Goal: Task Accomplishment & Management: Manage account settings

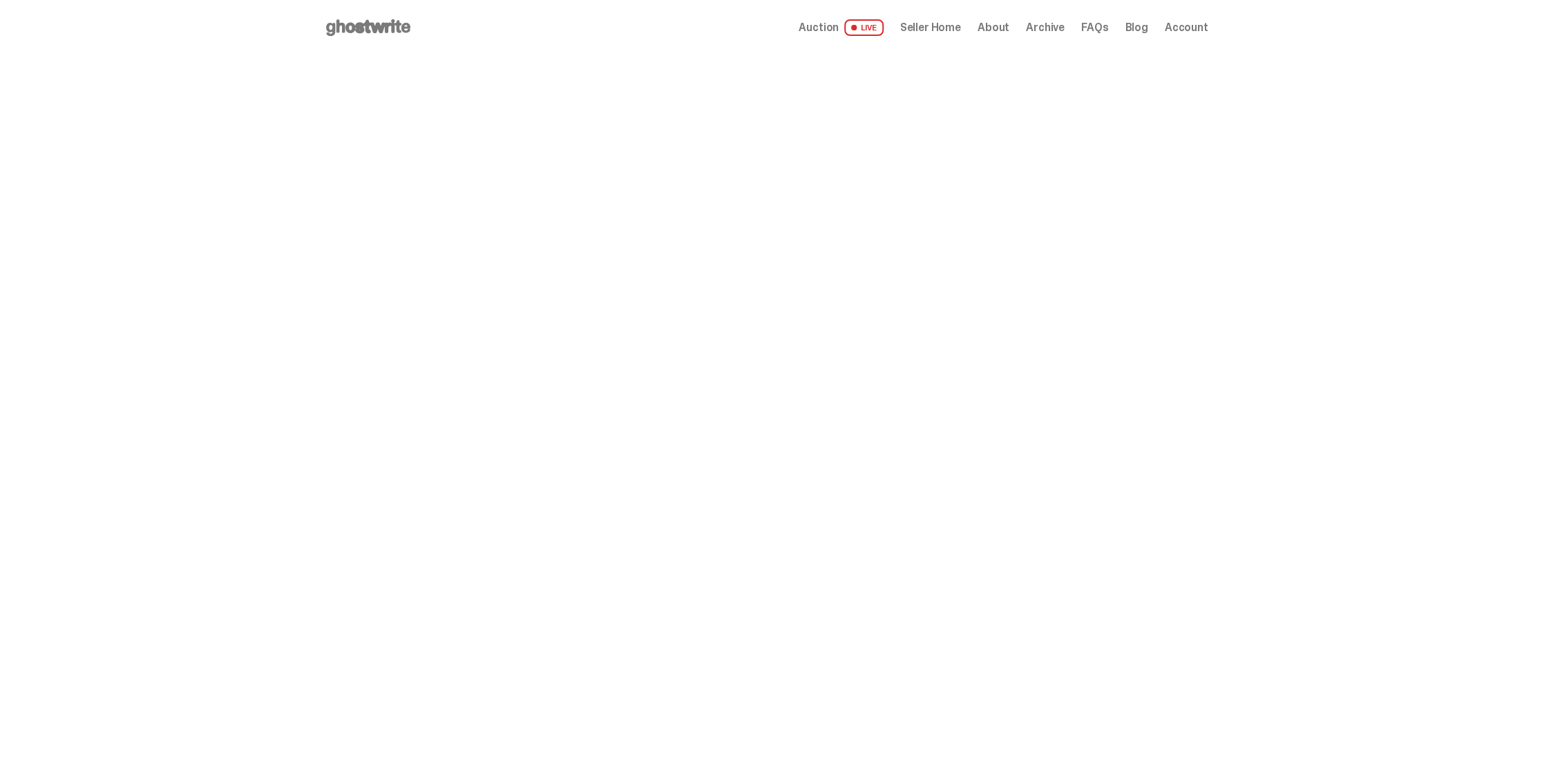
click at [939, 33] on span "Seller Home" at bounding box center [930, 27] width 61 height 11
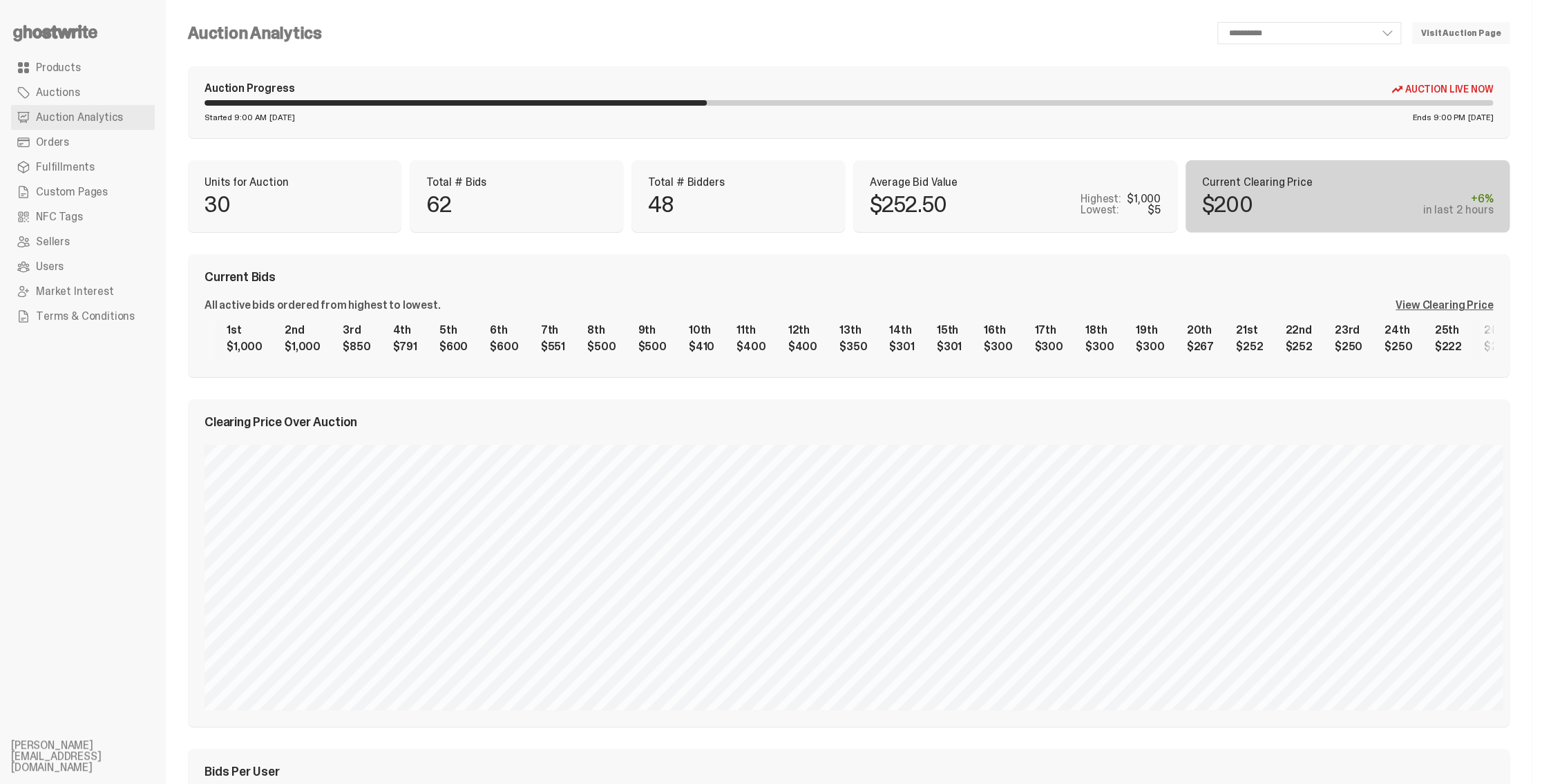
click at [1452, 308] on div "View Clearing Price" at bounding box center [1444, 305] width 97 height 11
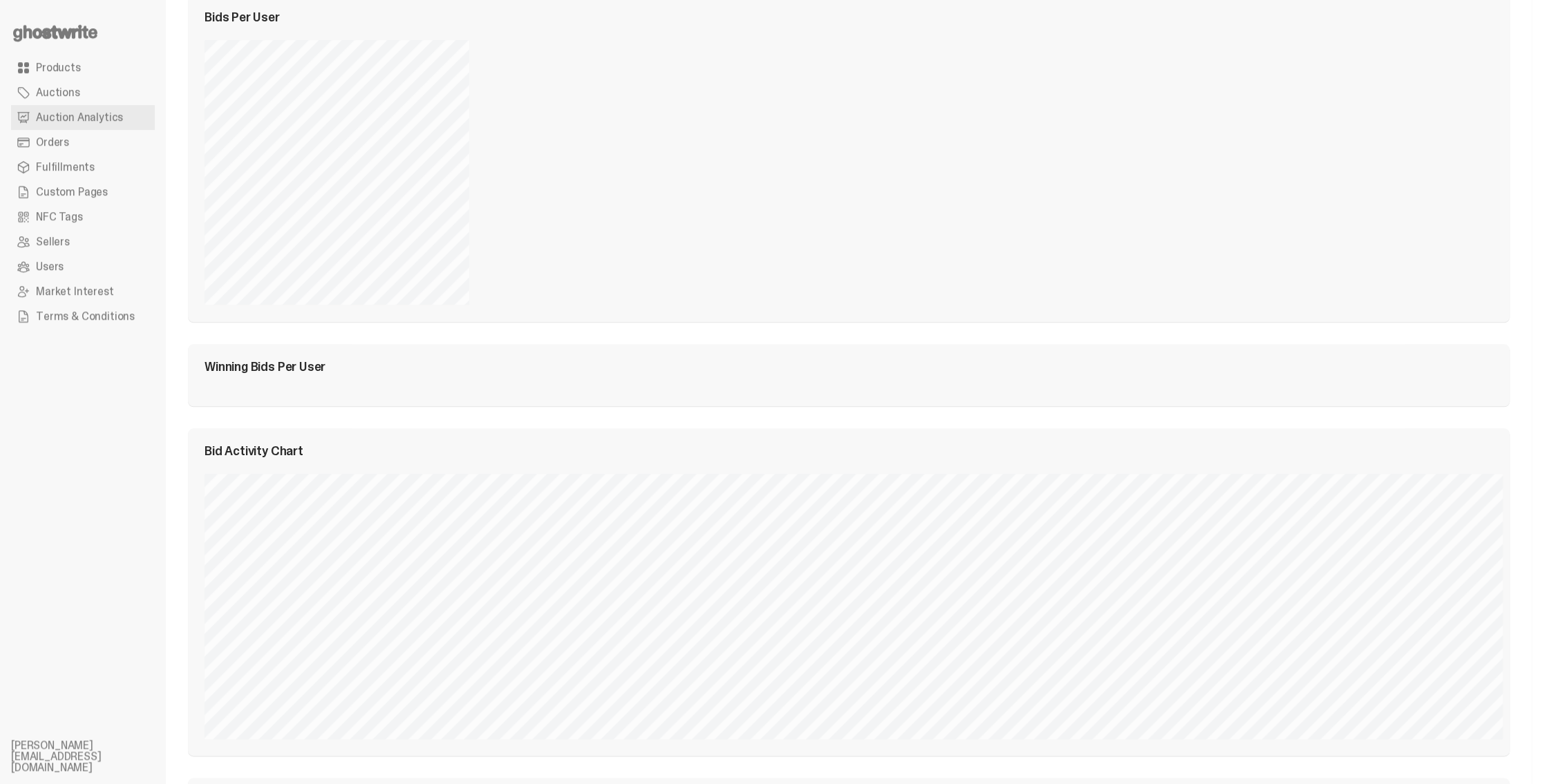
scroll to position [759, 0]
drag, startPoint x: 209, startPoint y: 359, endPoint x: 274, endPoint y: 359, distance: 65.0
click at [271, 360] on div "Winning Bids Per User" at bounding box center [849, 361] width 1288 height 13
click at [274, 359] on div "Winning Bids Per User" at bounding box center [849, 361] width 1288 height 13
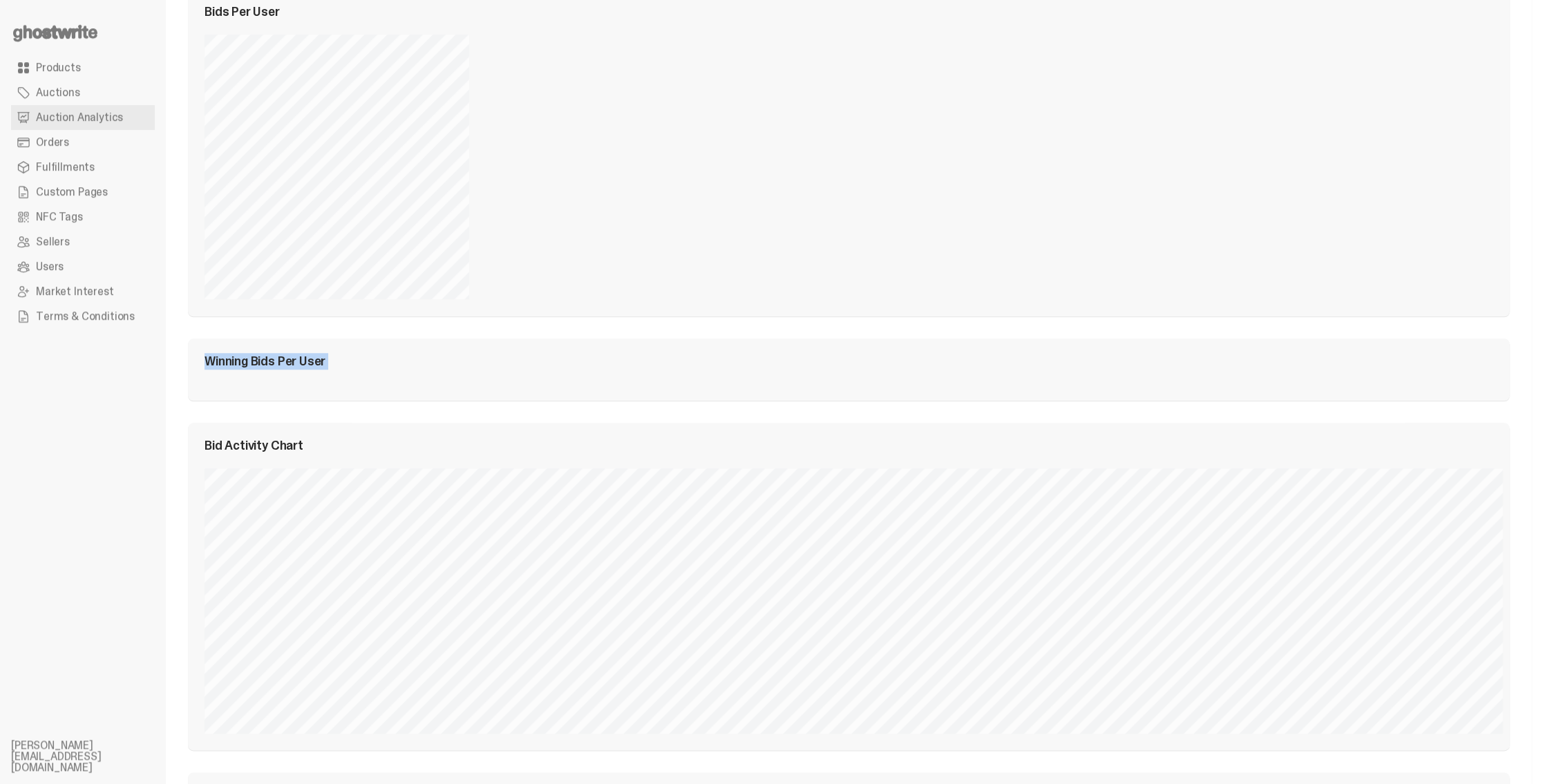
click at [274, 359] on div "Winning Bids Per User" at bounding box center [849, 361] width 1288 height 13
click at [251, 359] on div "Winning Bids Per User" at bounding box center [849, 361] width 1288 height 13
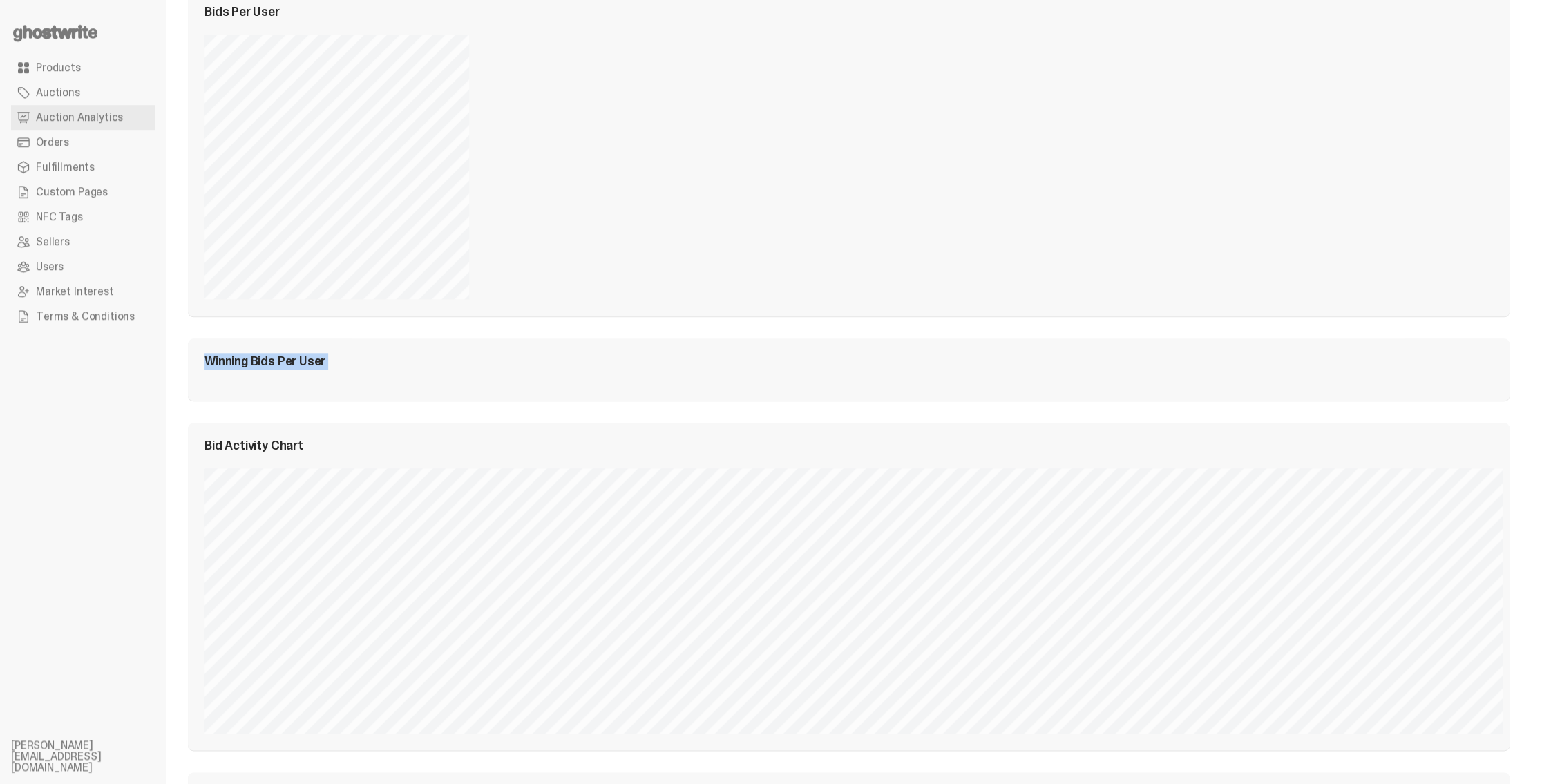
click at [251, 359] on div "Winning Bids Per User" at bounding box center [849, 361] width 1288 height 13
click at [208, 361] on div "Winning Bids Per User" at bounding box center [849, 361] width 1288 height 13
drag, startPoint x: 208, startPoint y: 361, endPoint x: 259, endPoint y: 364, distance: 51.1
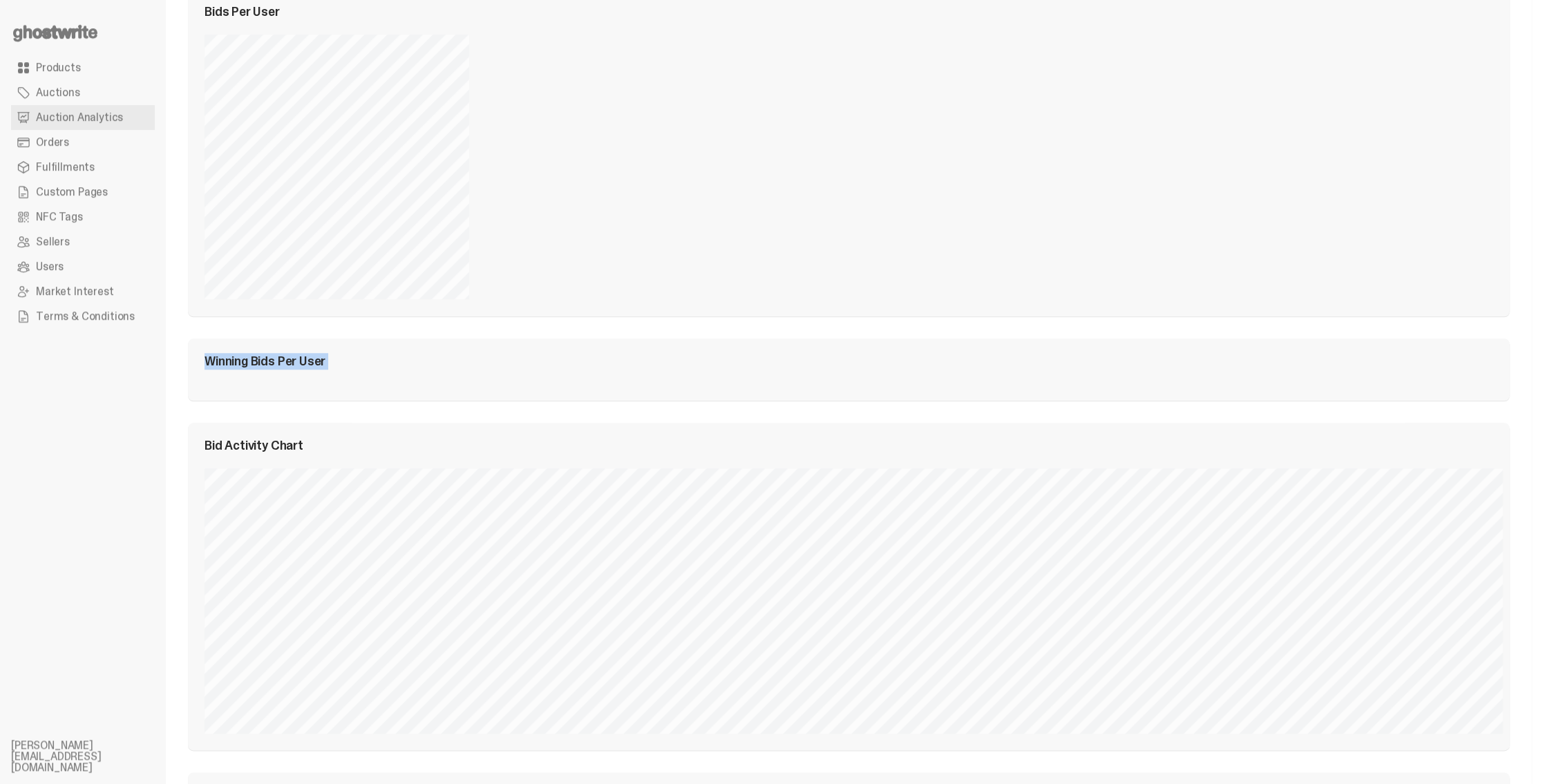
click at [211, 362] on div "Winning Bids Per User" at bounding box center [849, 361] width 1288 height 13
click at [267, 363] on div "Winning Bids Per User" at bounding box center [849, 361] width 1288 height 13
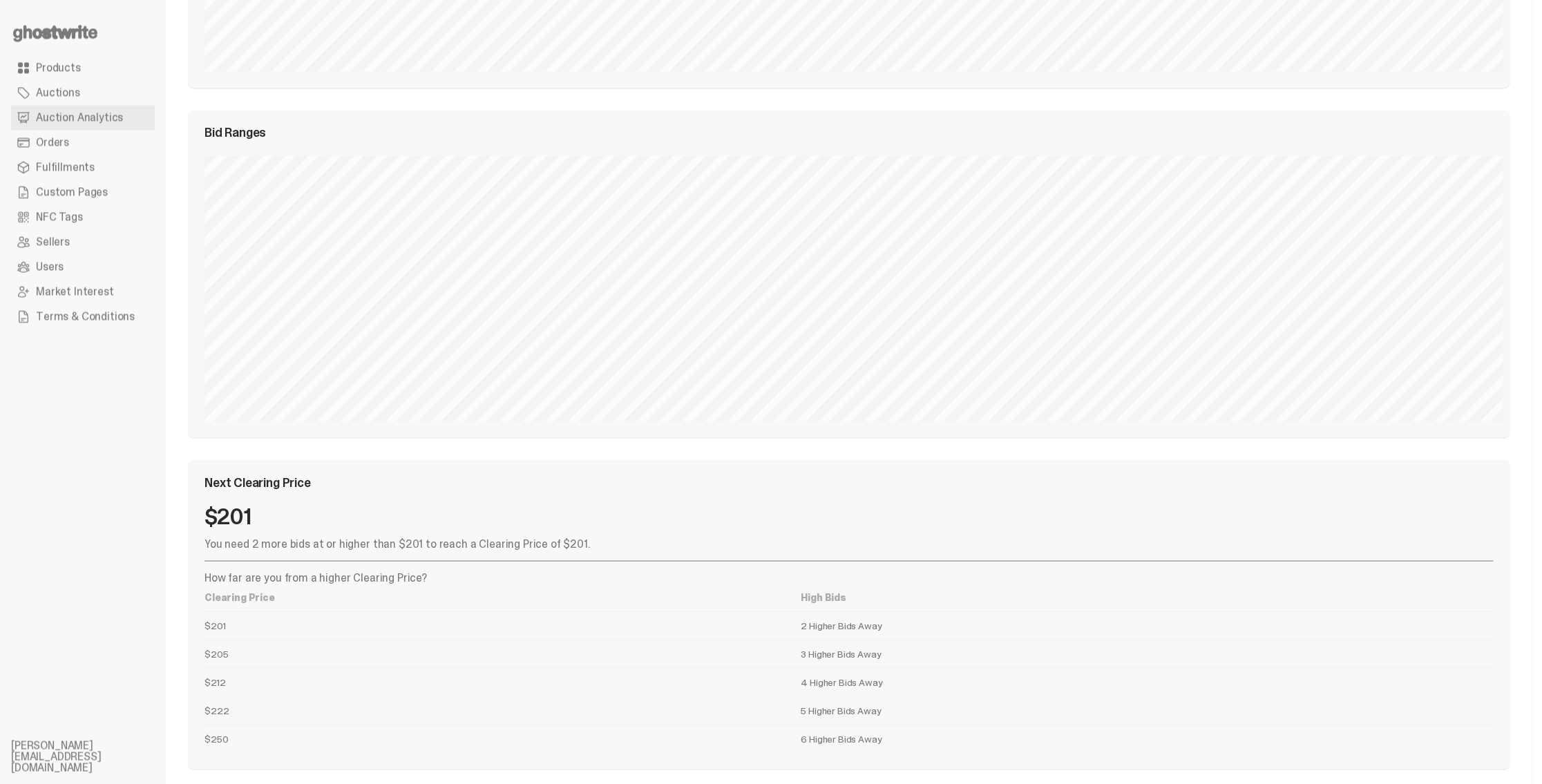
scroll to position [1427, 0]
drag, startPoint x: 796, startPoint y: 729, endPoint x: 849, endPoint y: 726, distance: 53.1
click at [849, 726] on td "6 Higher Bids Away" at bounding box center [1146, 732] width 692 height 28
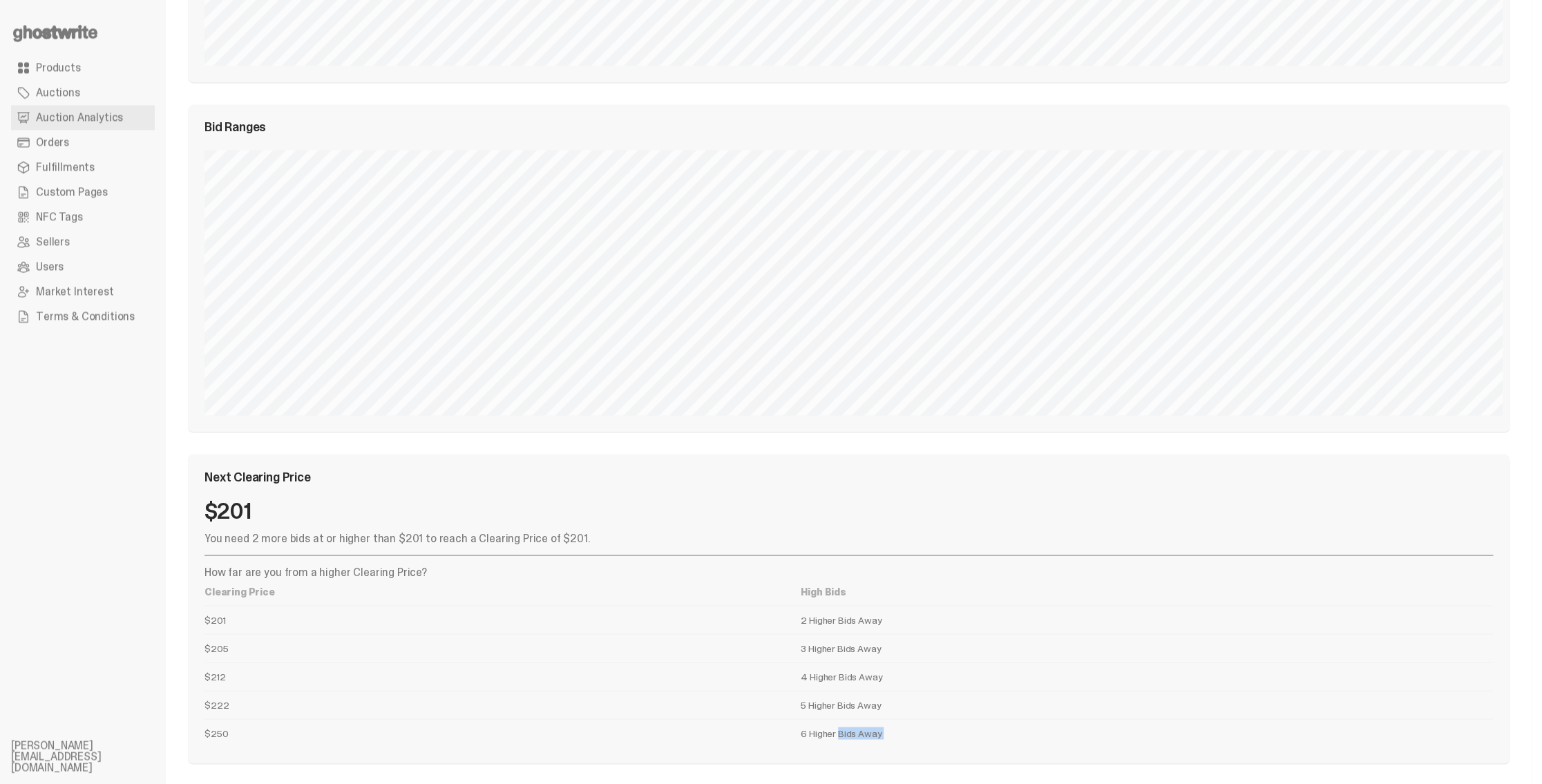
click at [849, 726] on td "6 Higher Bids Away" at bounding box center [1146, 732] width 692 height 28
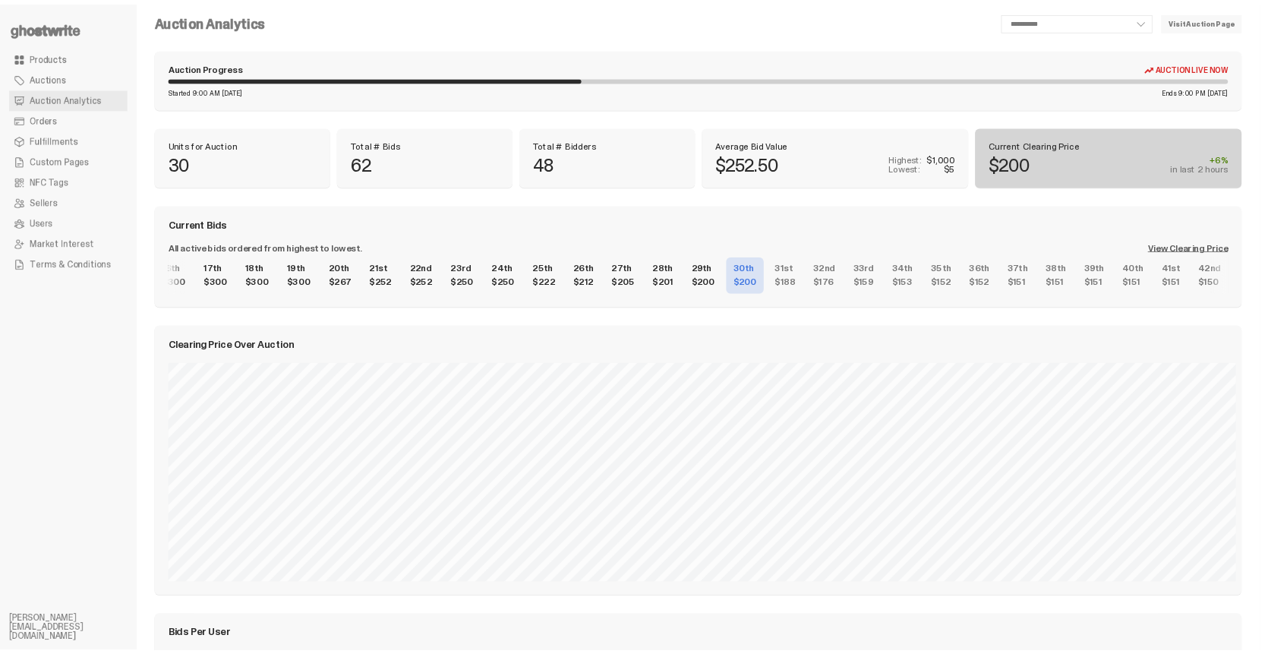
scroll to position [0, 0]
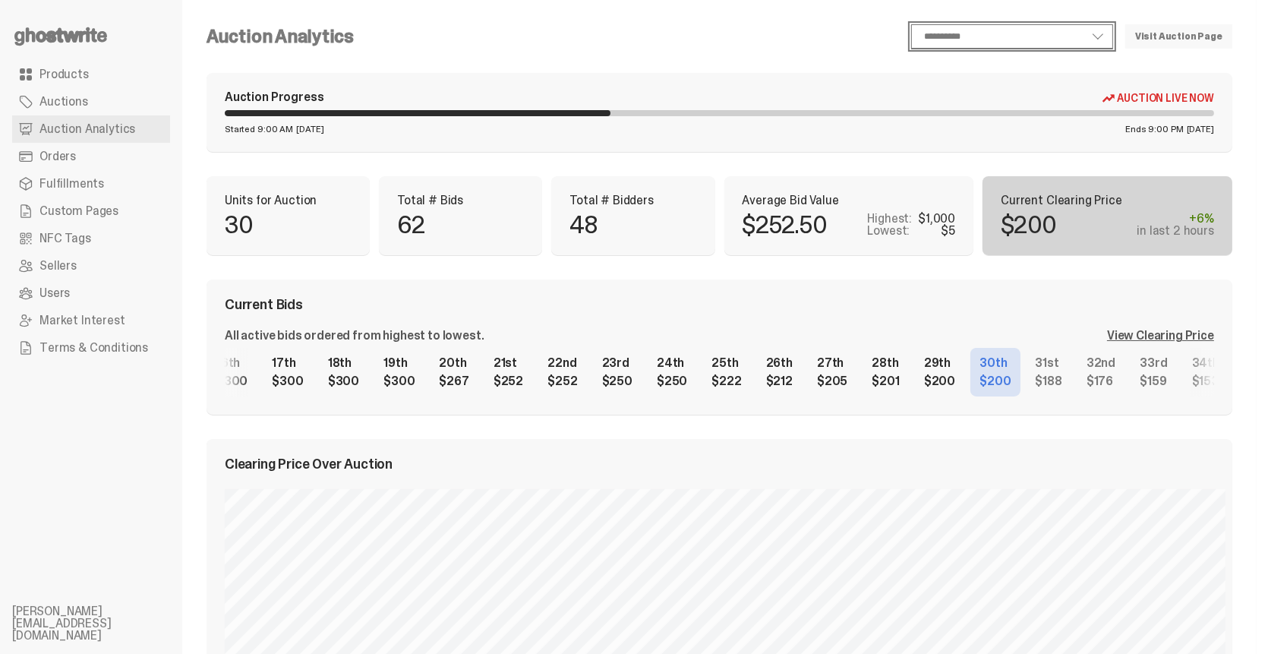
click at [987, 31] on select "**********" at bounding box center [1012, 36] width 202 height 24
click at [1096, 36] on select "**********" at bounding box center [1012, 36] width 202 height 24
select select "**"
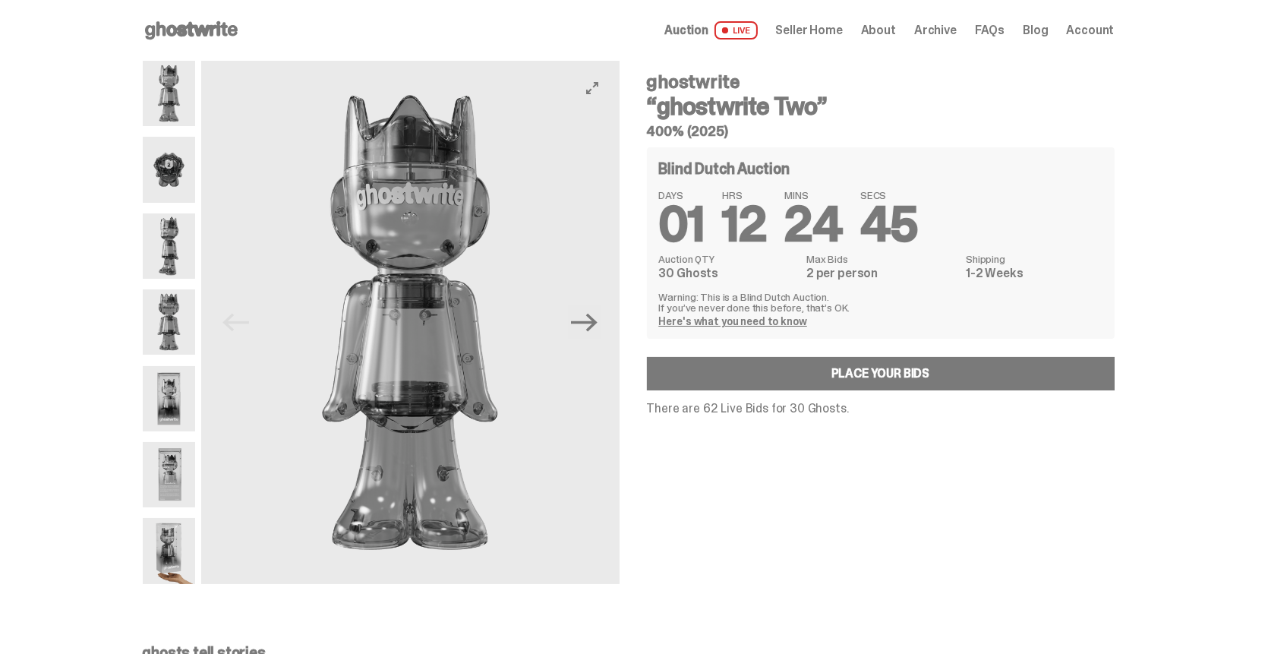
drag, startPoint x: 575, startPoint y: 333, endPoint x: 392, endPoint y: 325, distance: 183.2
click at [428, 324] on div "Previous Next" at bounding box center [410, 322] width 418 height 523
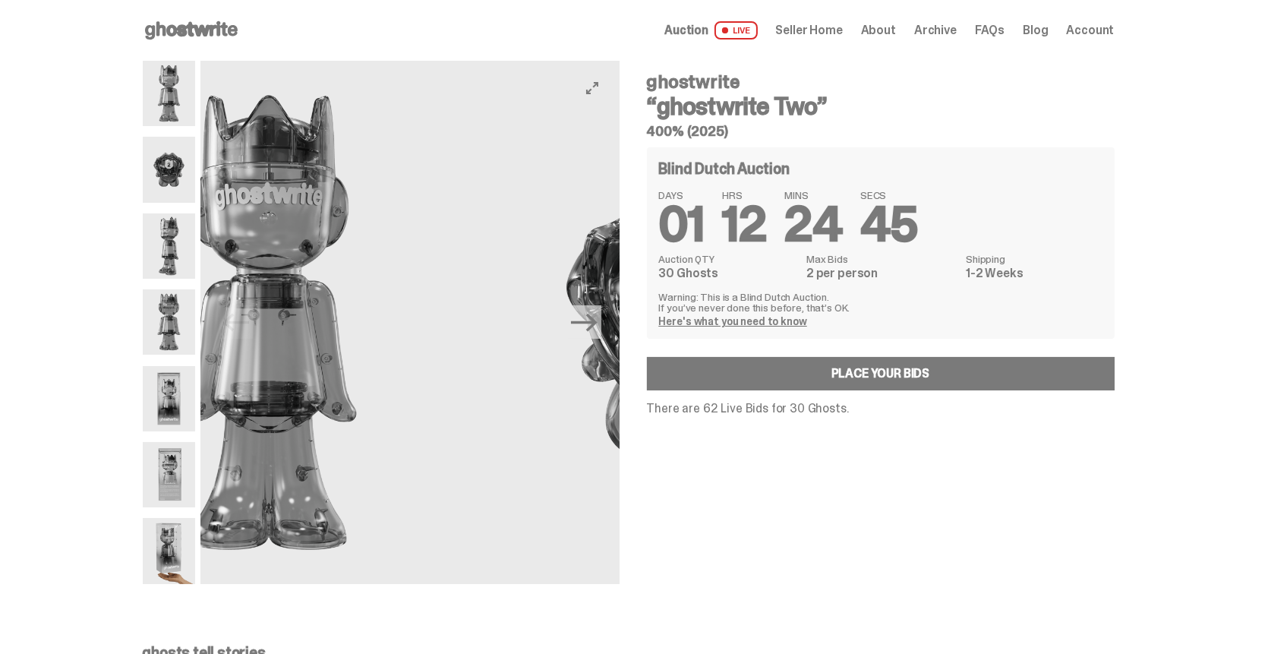
click at [349, 299] on img at bounding box center [269, 322] width 418 height 523
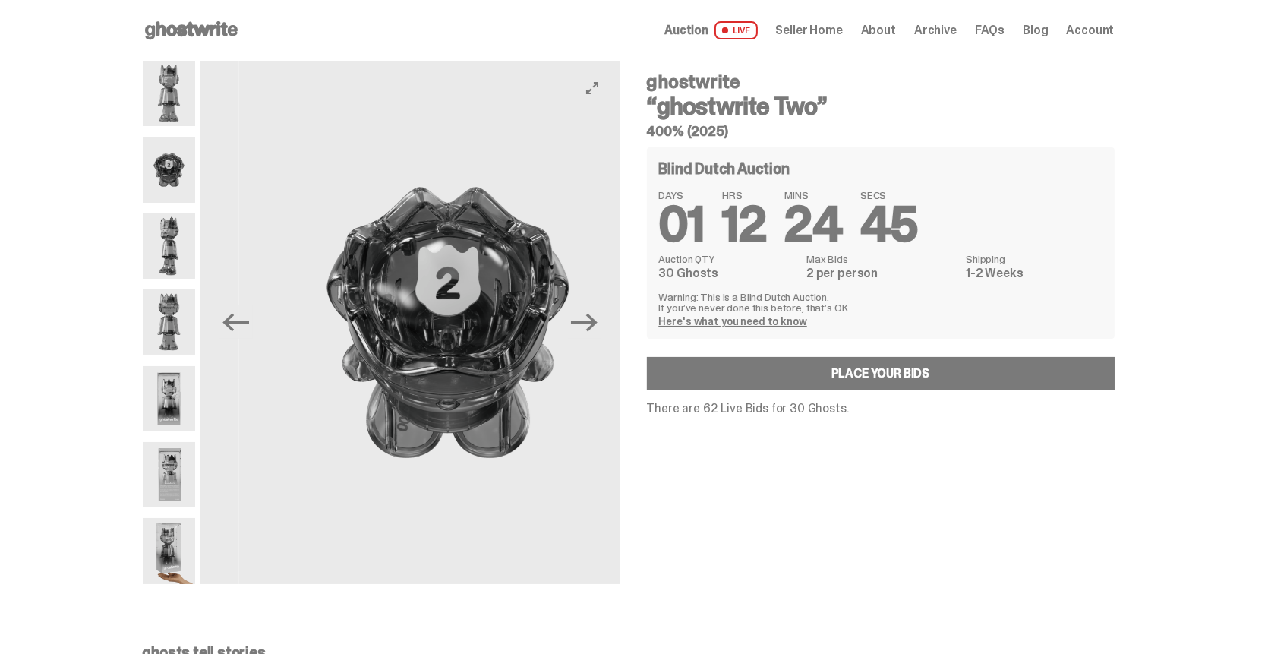
click at [378, 290] on img at bounding box center [447, 322] width 418 height 523
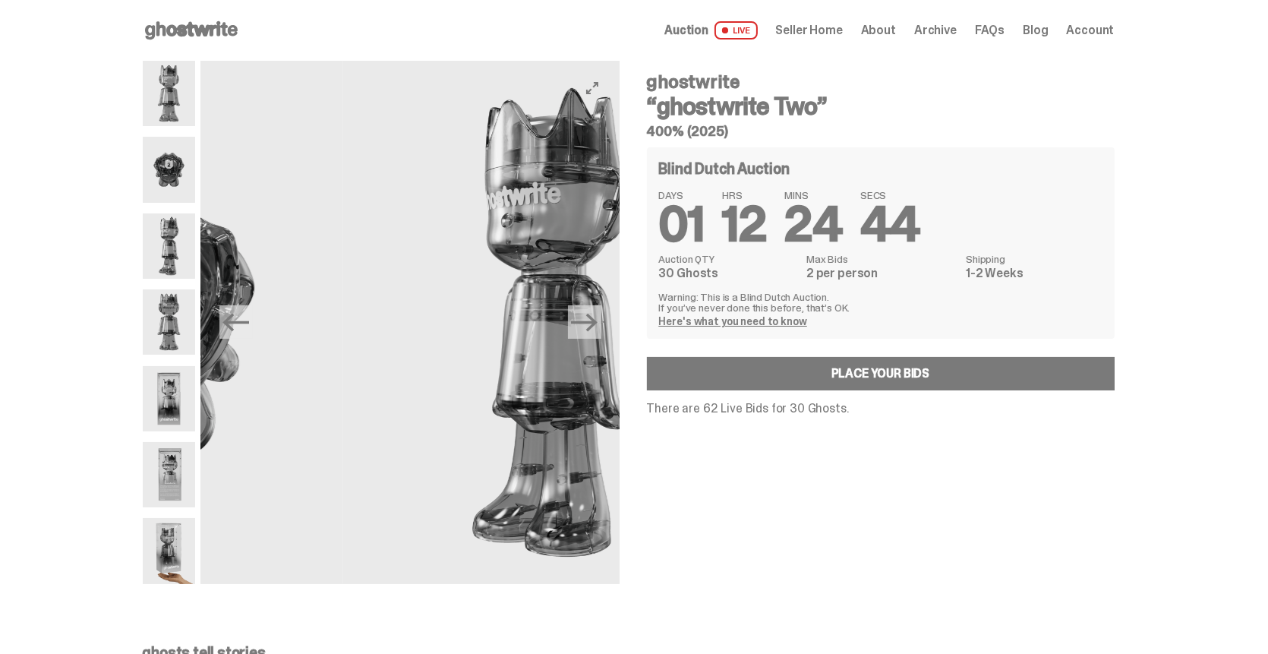
click at [362, 289] on img at bounding box center [551, 322] width 418 height 523
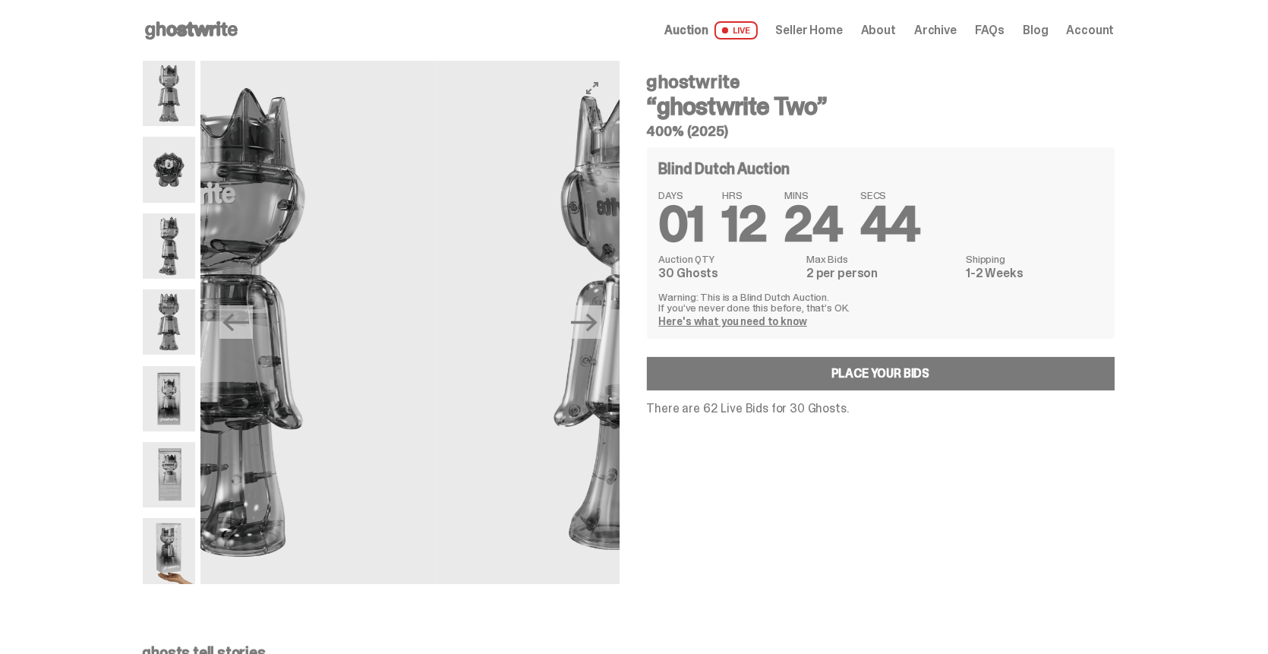
click at [435, 279] on img at bounding box center [644, 322] width 418 height 523
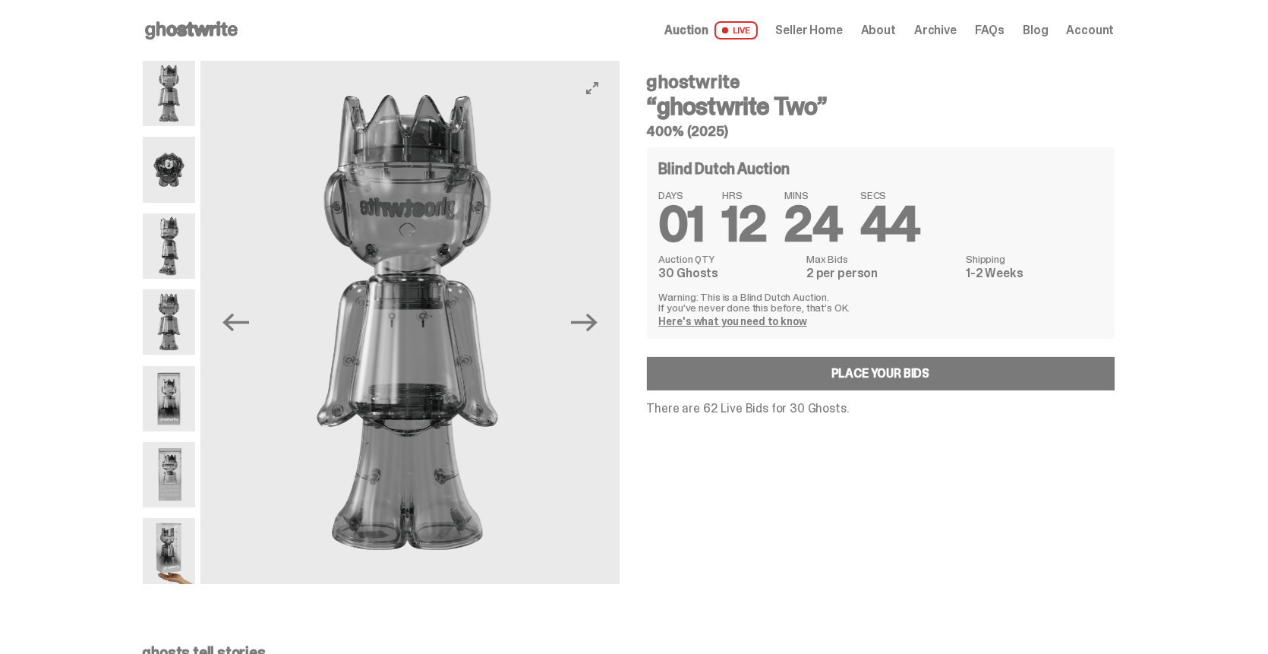
click at [383, 258] on img at bounding box center [407, 322] width 418 height 523
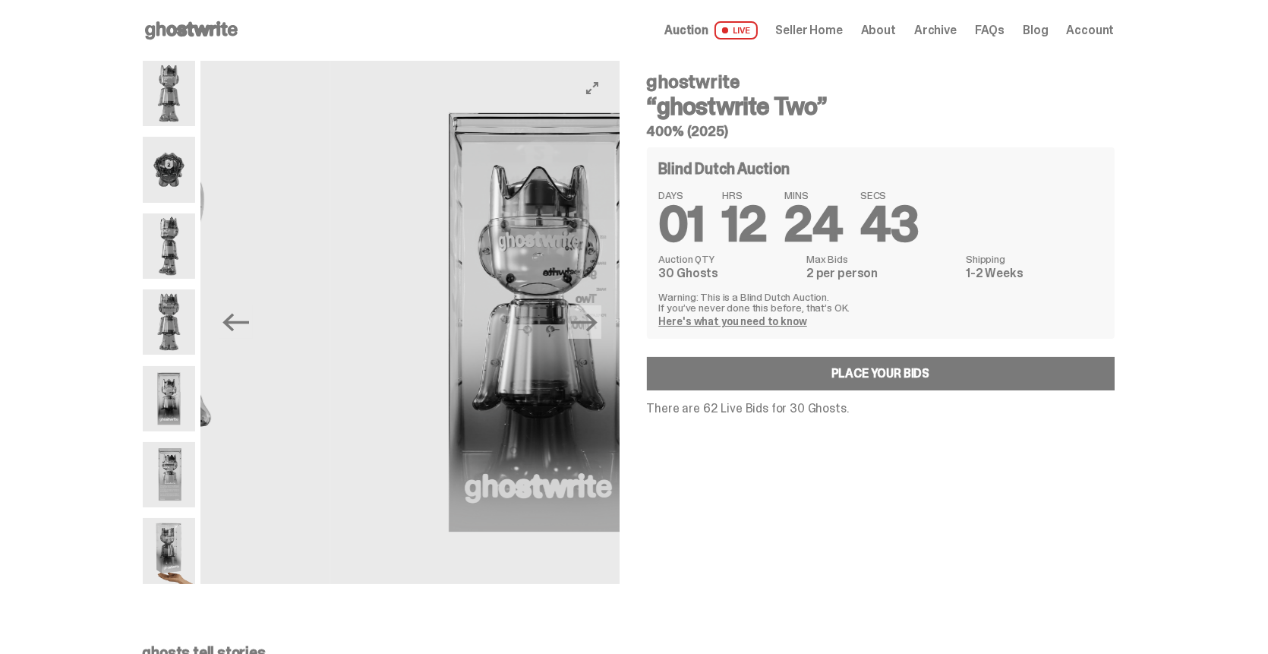
click at [372, 254] on img at bounding box center [538, 322] width 418 height 523
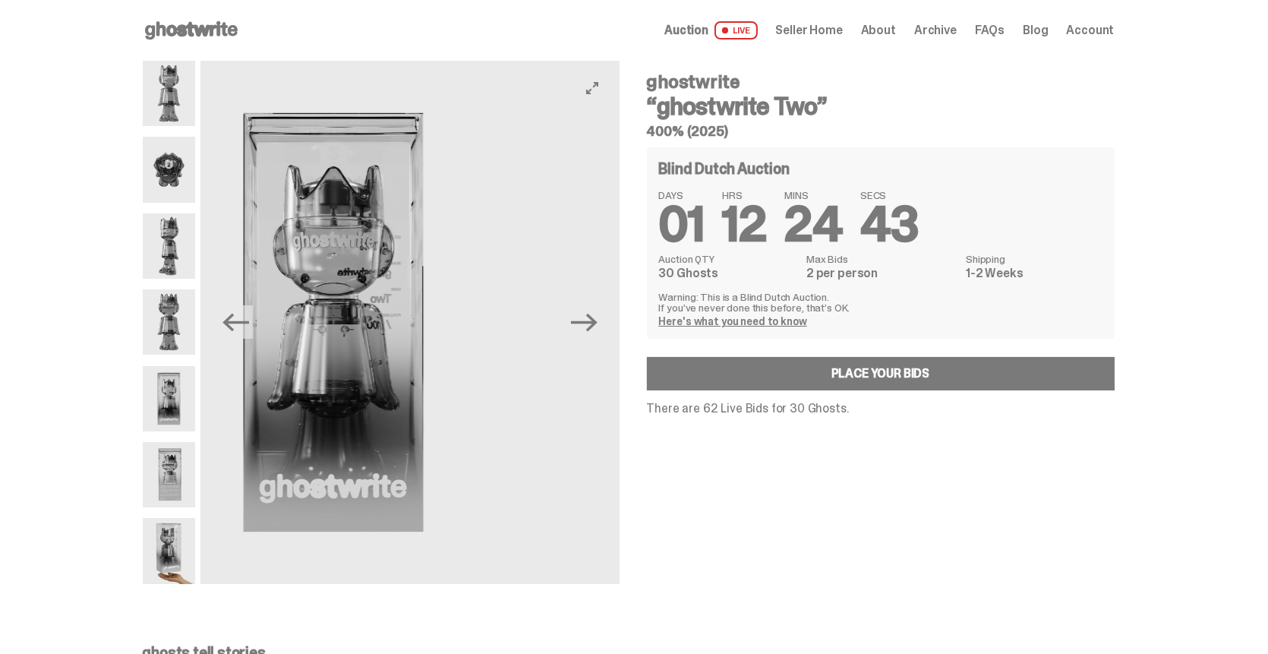
click at [380, 251] on img at bounding box center [334, 322] width 418 height 523
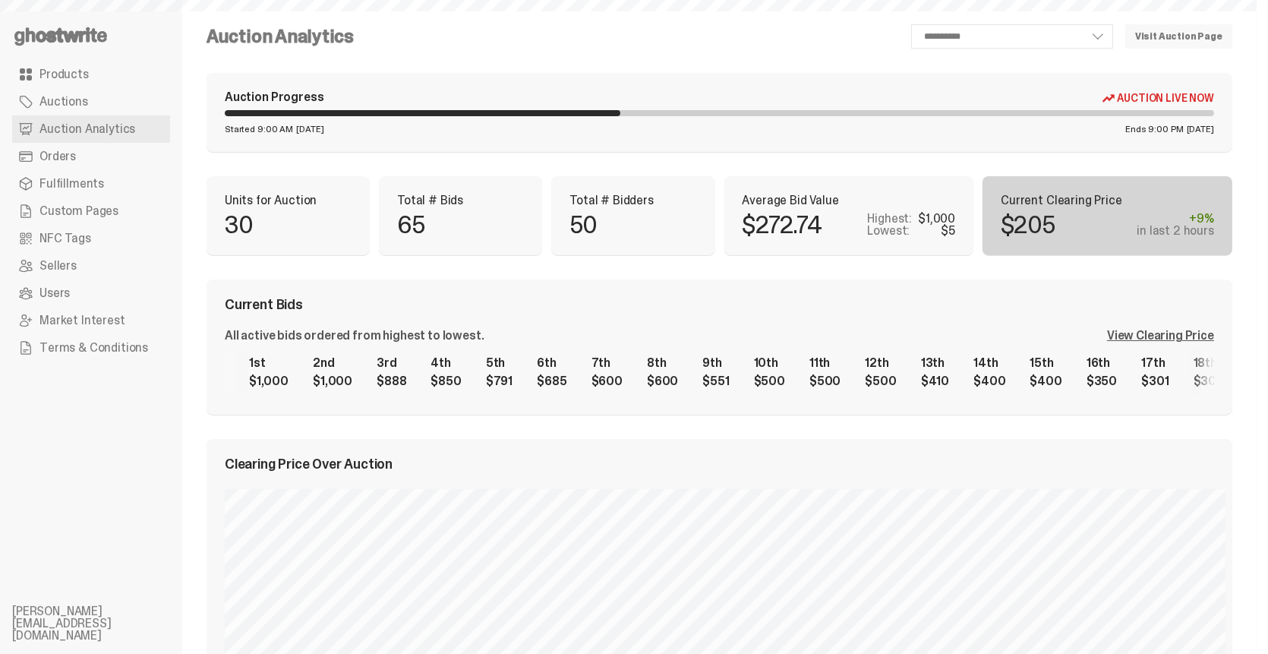
select select "**"
